Goal: Communication & Community: Participate in discussion

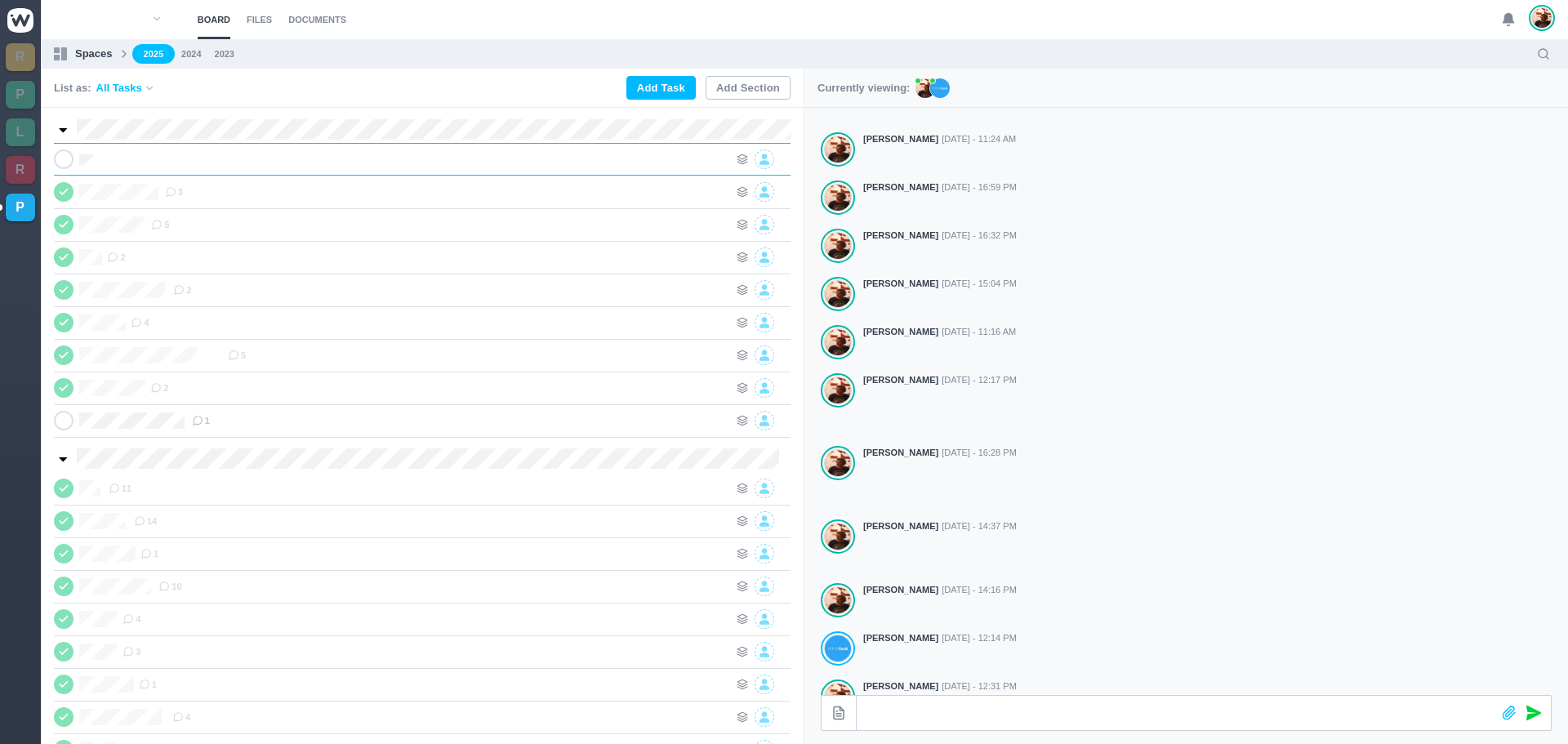
scroll to position [0, 1]
click at [304, 166] on div at bounding box center [418, 159] width 620 height 20
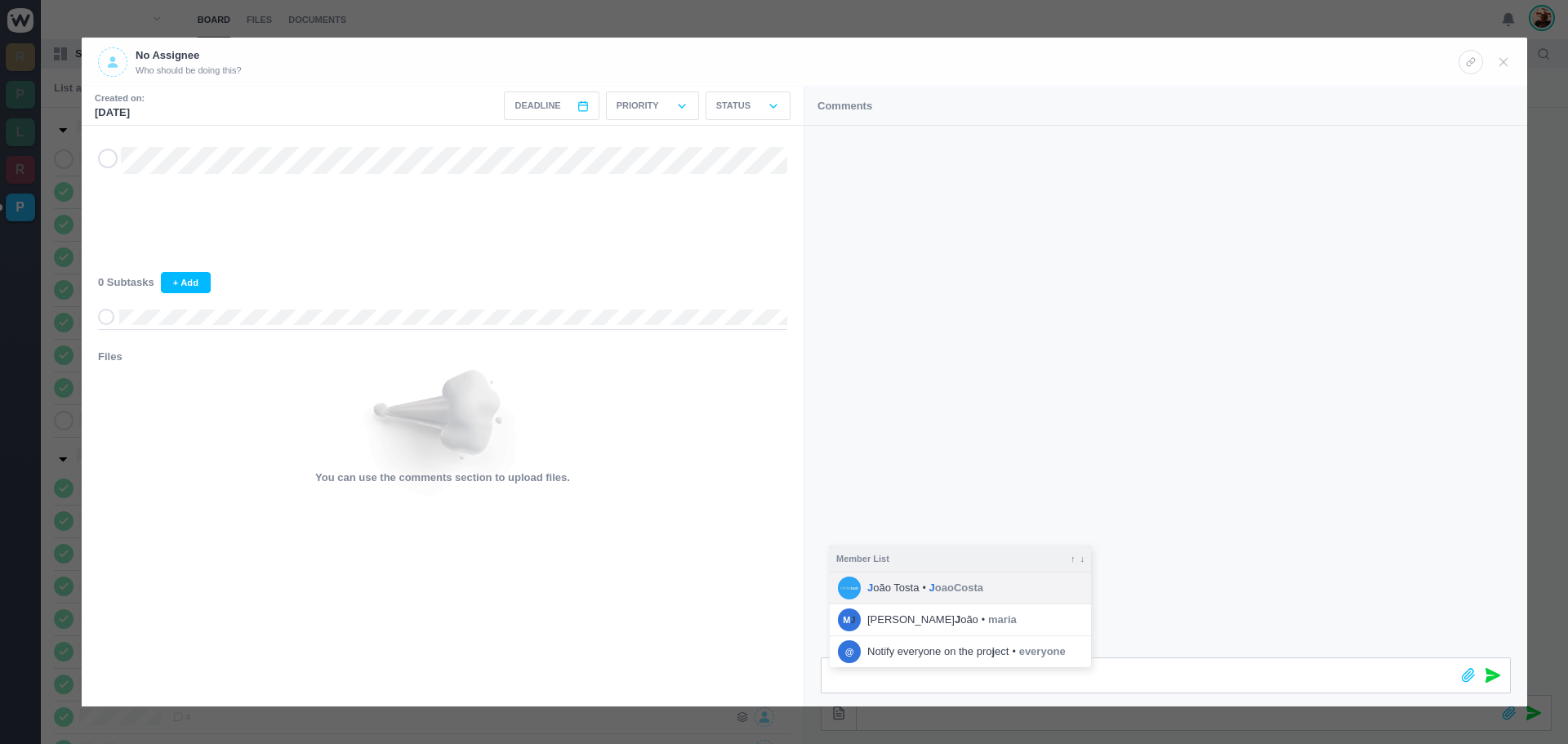
click at [962, 587] on span "J oaoCosta" at bounding box center [956, 588] width 54 height 16
click at [1489, 677] on icon at bounding box center [1493, 675] width 14 height 14
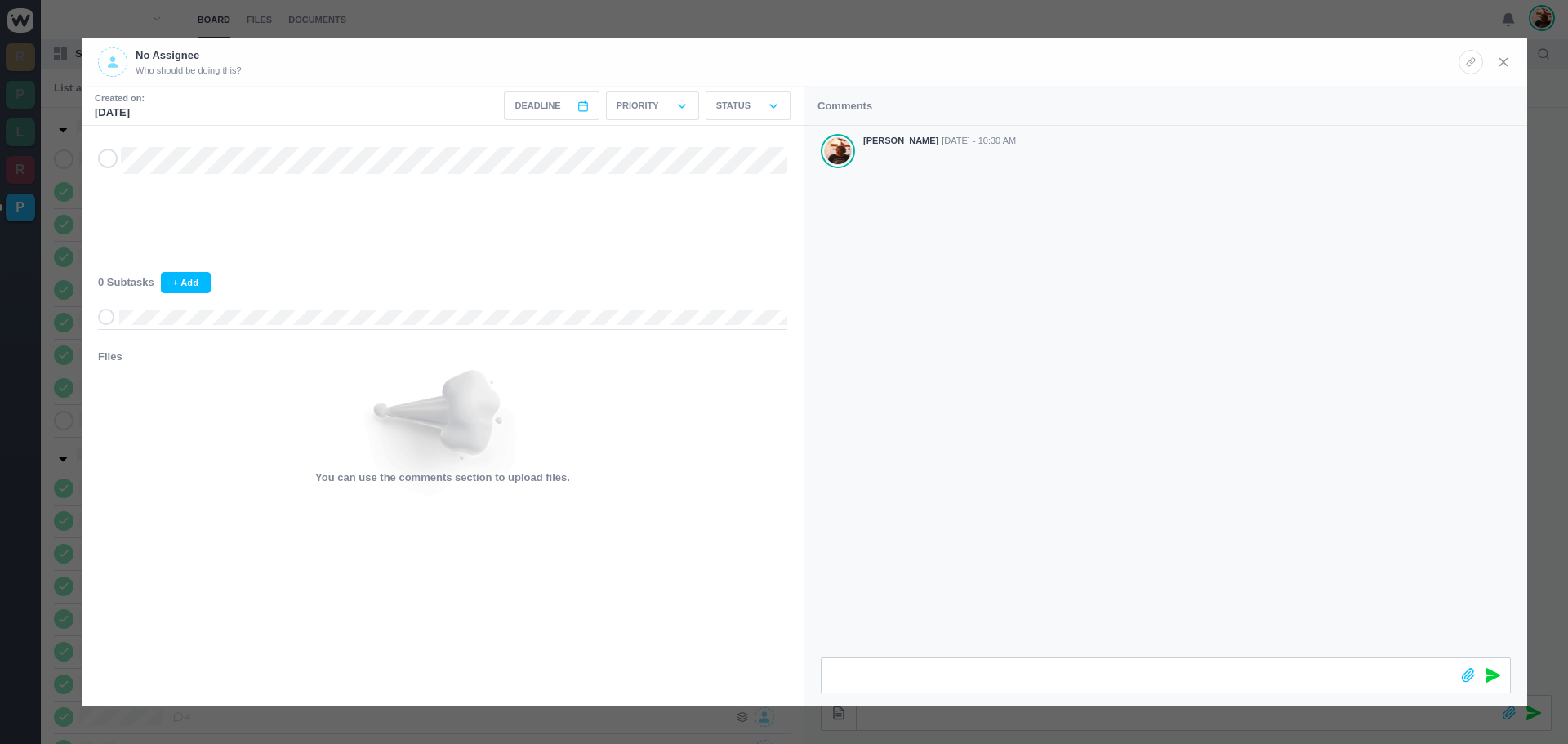
click at [1507, 64] on use at bounding box center [1504, 62] width 7 height 7
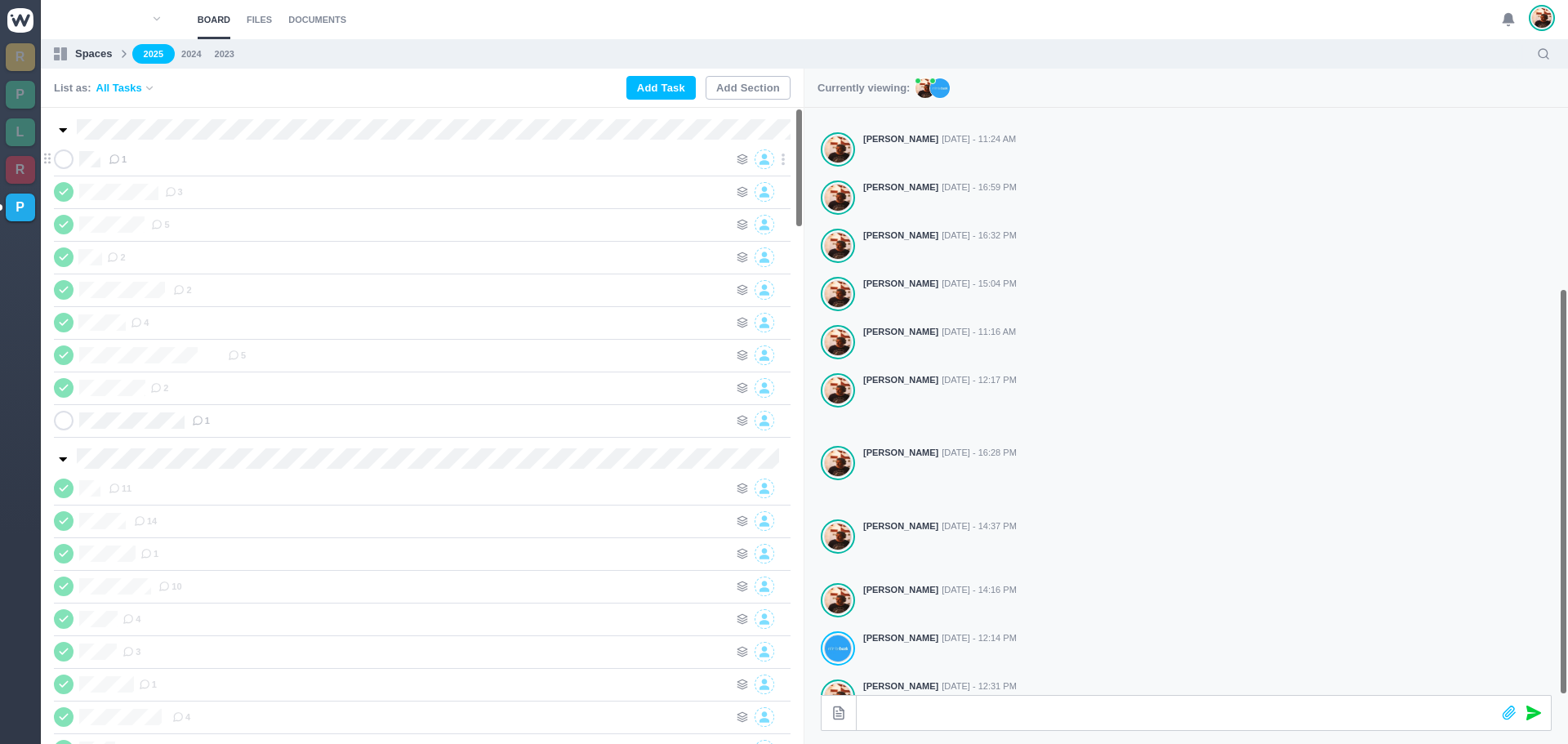
click at [274, 163] on div "1" at bounding box center [418, 159] width 620 height 20
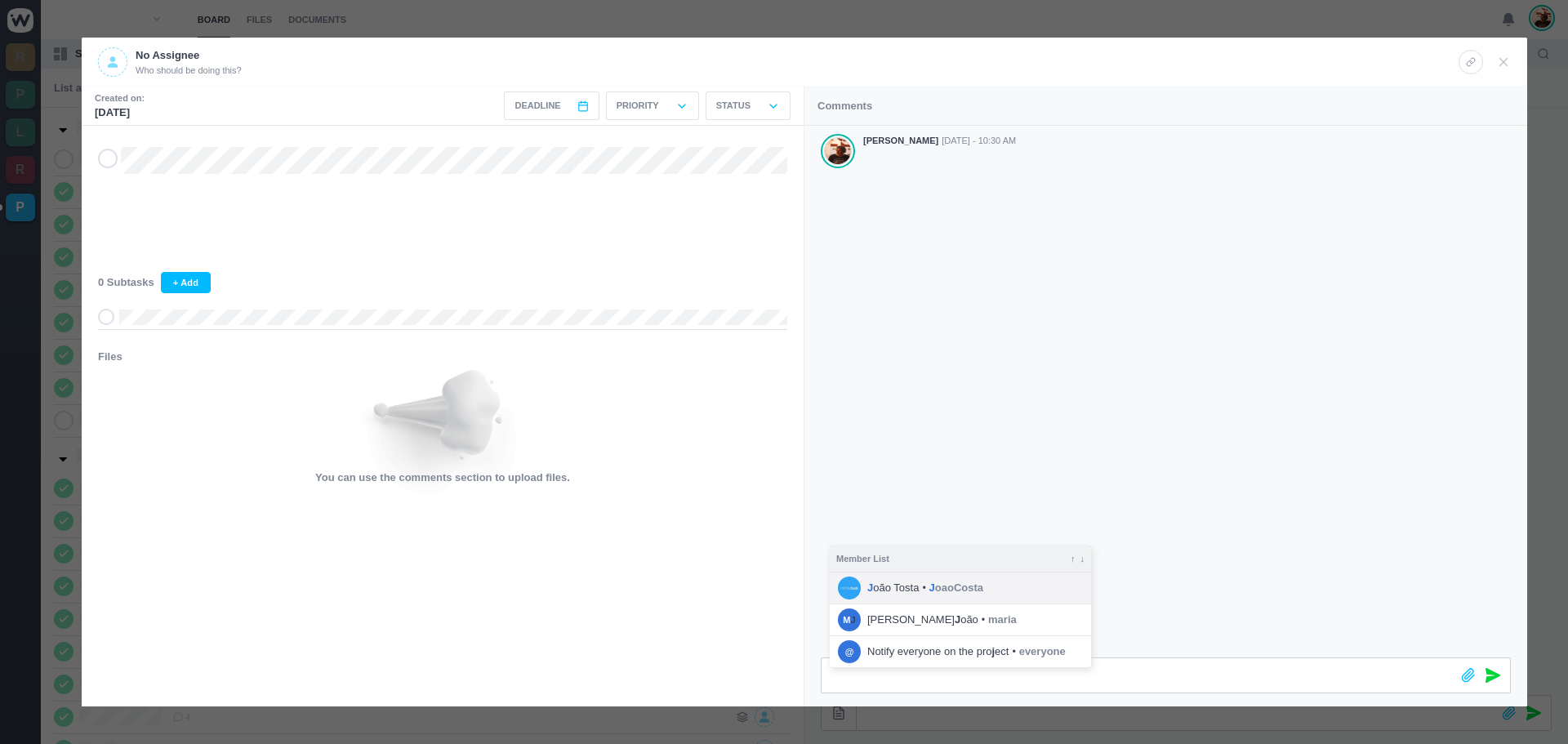
click at [917, 583] on span "J oão Tosta" at bounding box center [894, 588] width 52 height 16
click at [1502, 669] on div at bounding box center [1481, 675] width 59 height 34
click at [1497, 673] on icon at bounding box center [1493, 675] width 14 height 14
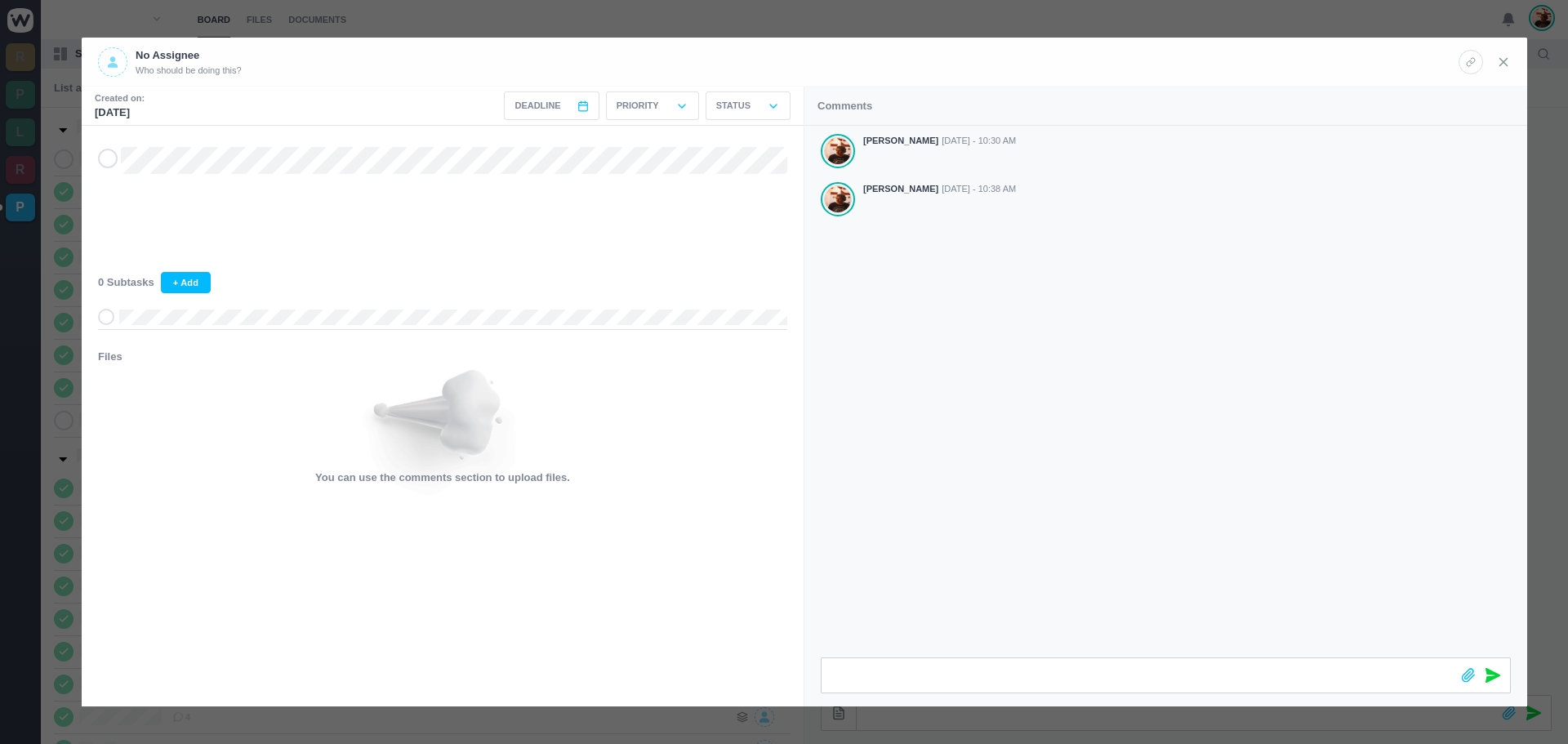
click at [1505, 61] on use at bounding box center [1504, 62] width 7 height 7
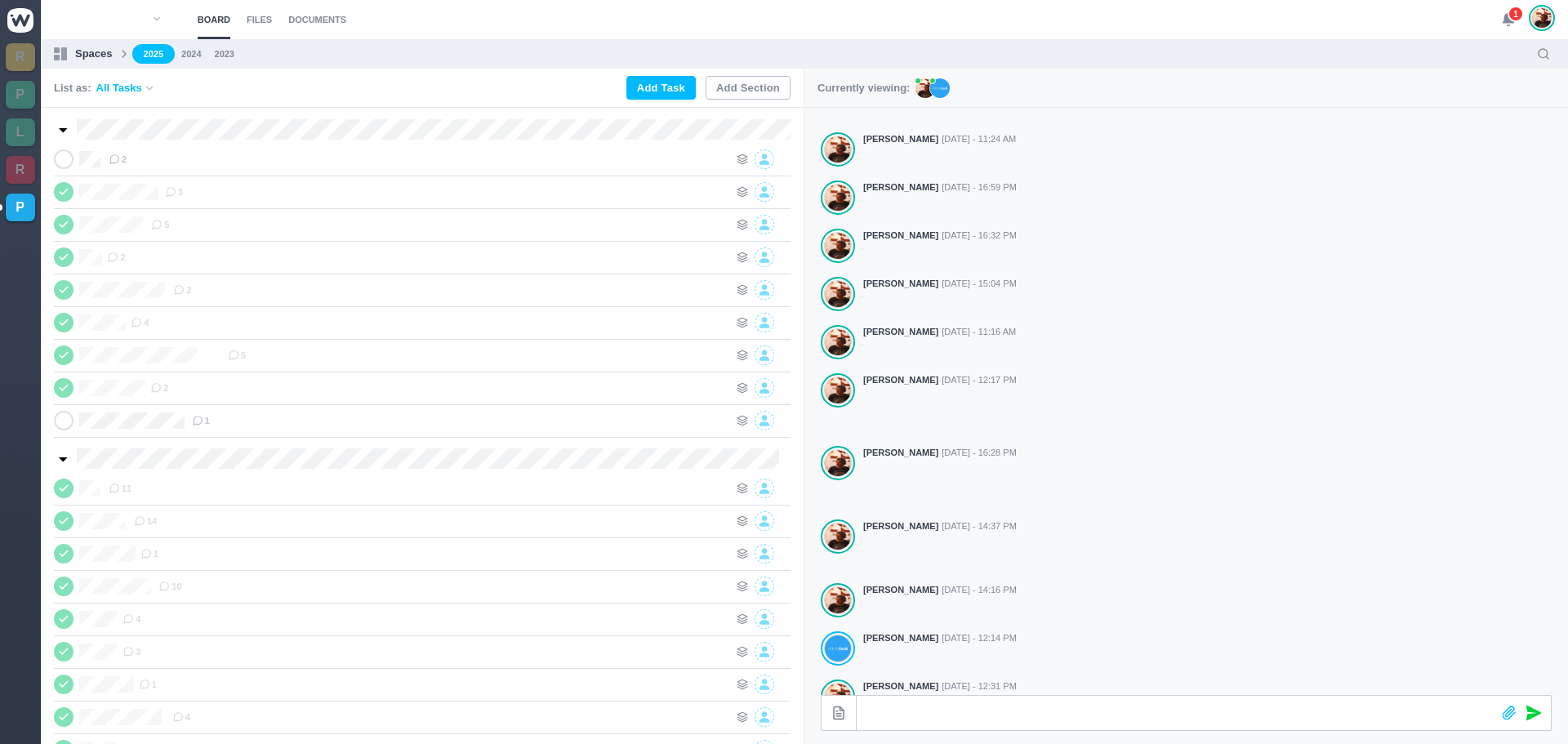
click at [1511, 14] on span "1" at bounding box center [1516, 13] width 16 height 16
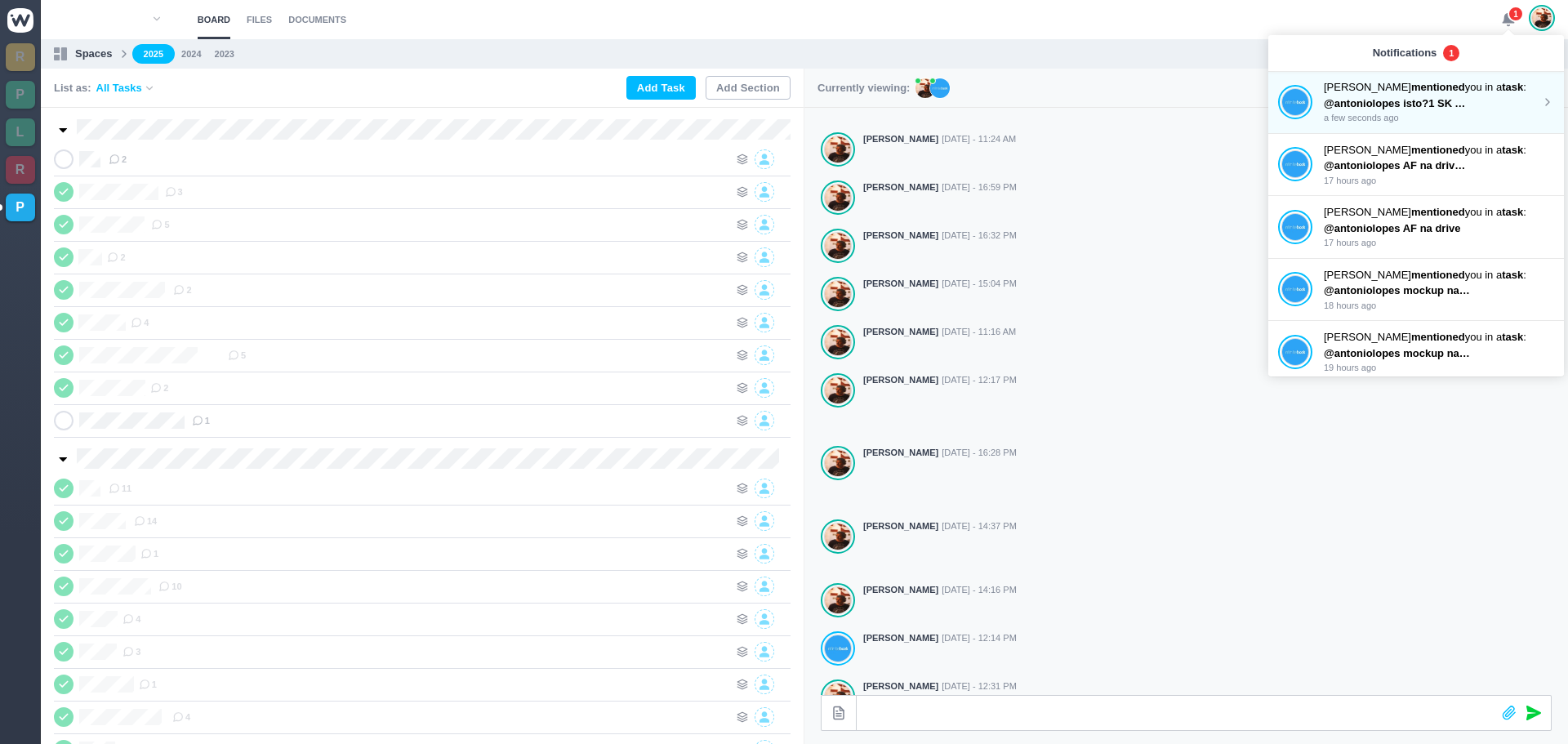
click at [1375, 89] on p "[PERSON_NAME] mentioned you in a task :" at bounding box center [1432, 88] width 217 height 16
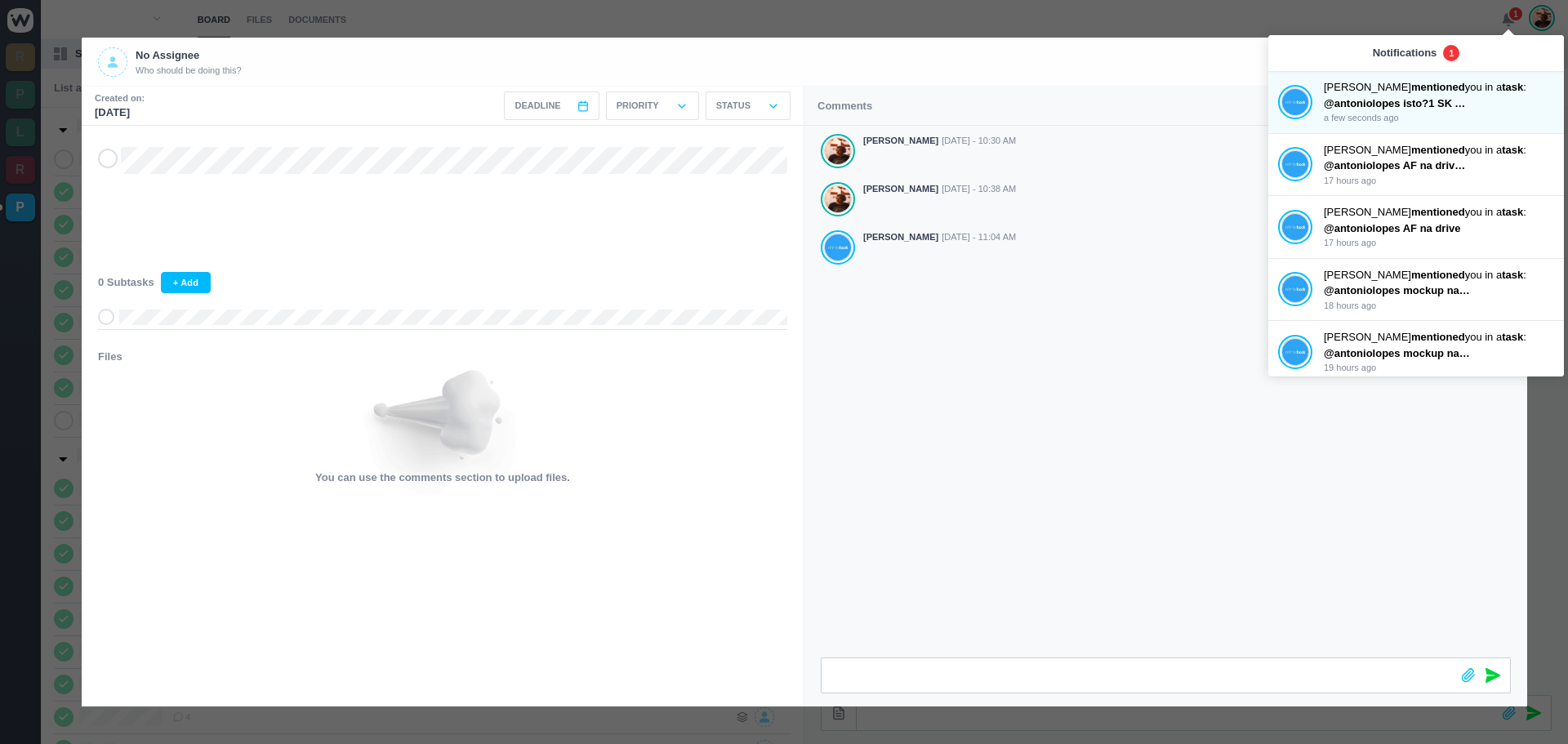
click at [1028, 437] on div "[PERSON_NAME] [DATE] - 10:30 AM [PERSON_NAME] [DATE] - 10:38 AM [PERSON_NAME] […" at bounding box center [1165, 392] width 723 height 531
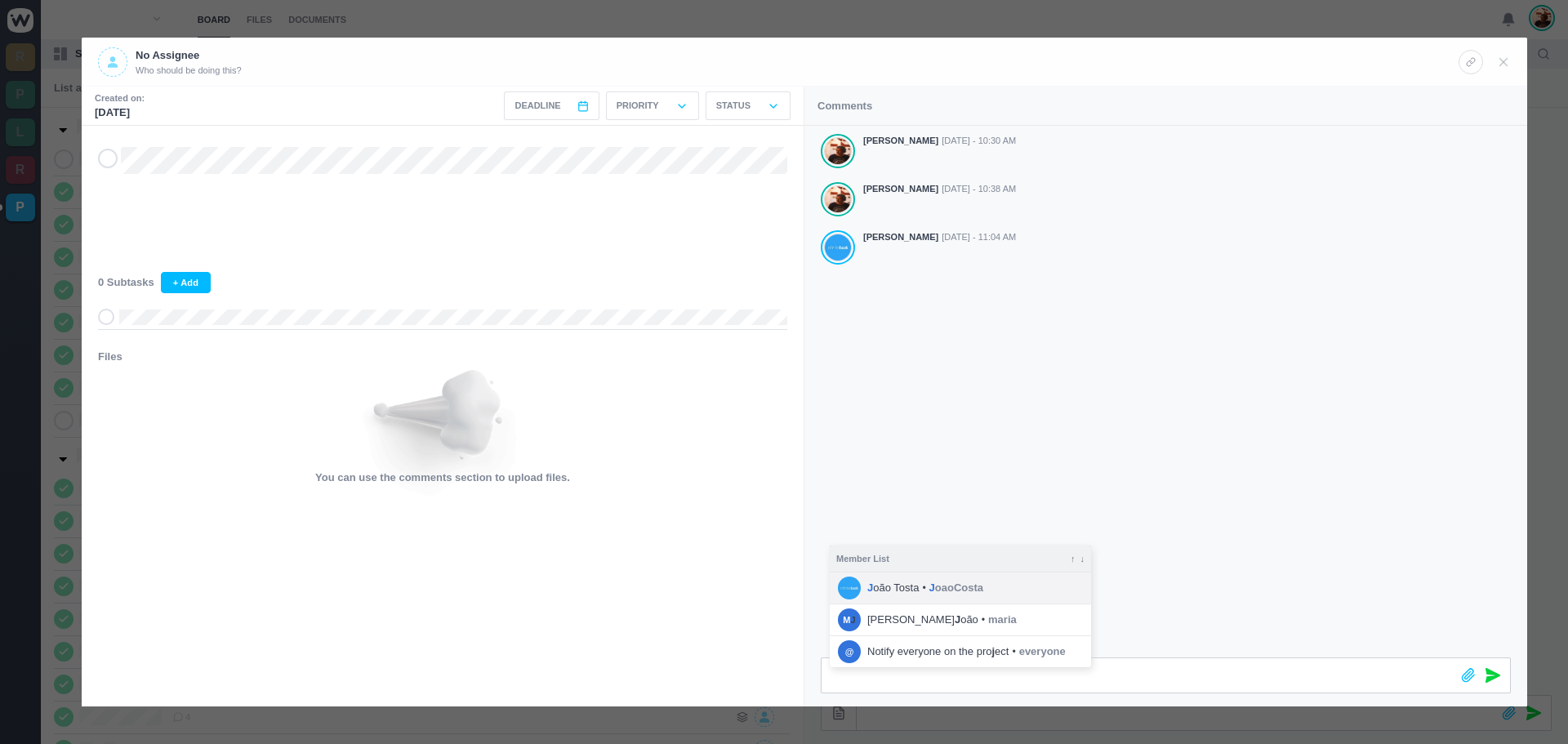
click at [894, 585] on span "J oão Tosta" at bounding box center [894, 588] width 52 height 16
click at [1496, 676] on icon at bounding box center [1493, 675] width 14 height 14
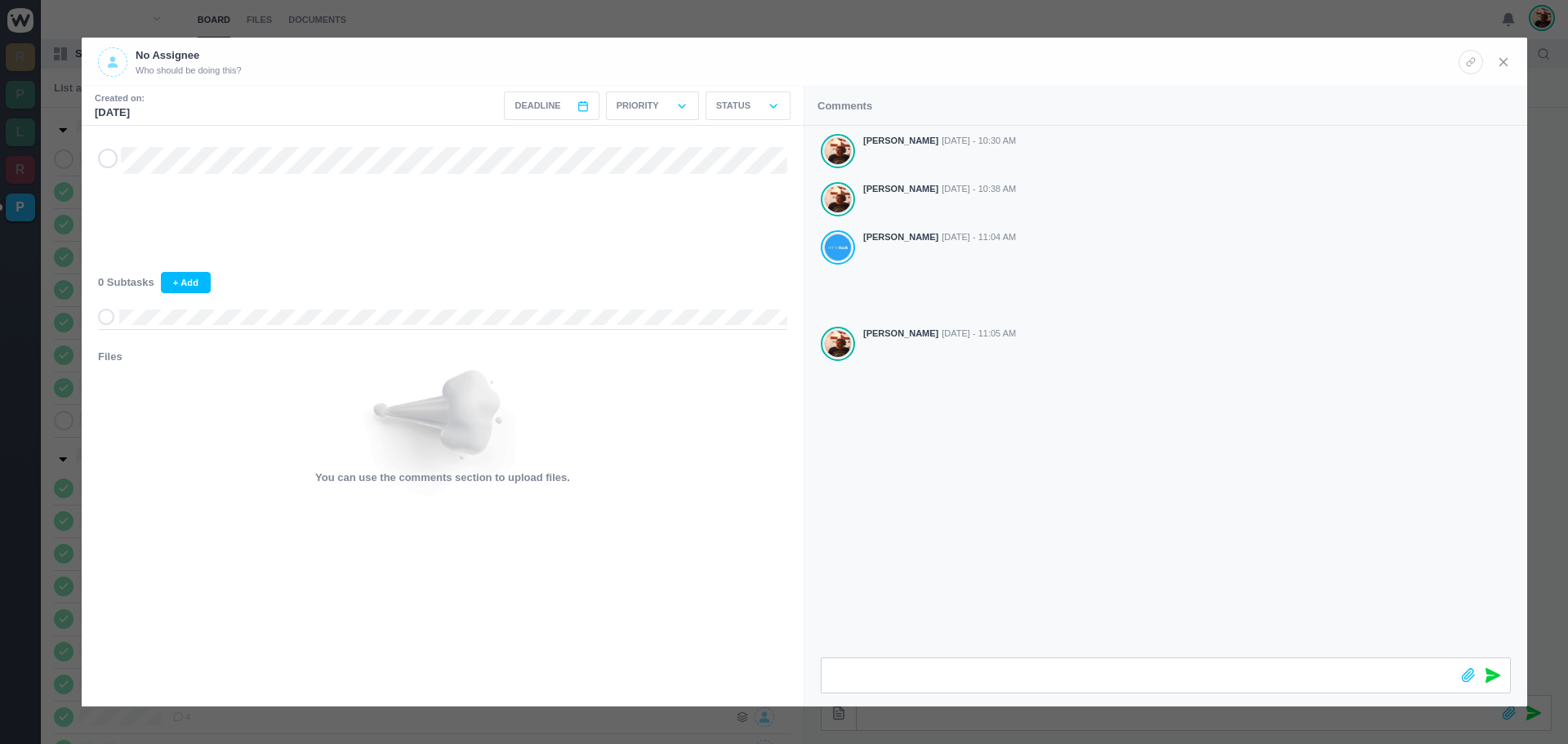
click at [1496, 58] on icon at bounding box center [1504, 62] width 14 height 14
